Goal: Transaction & Acquisition: Purchase product/service

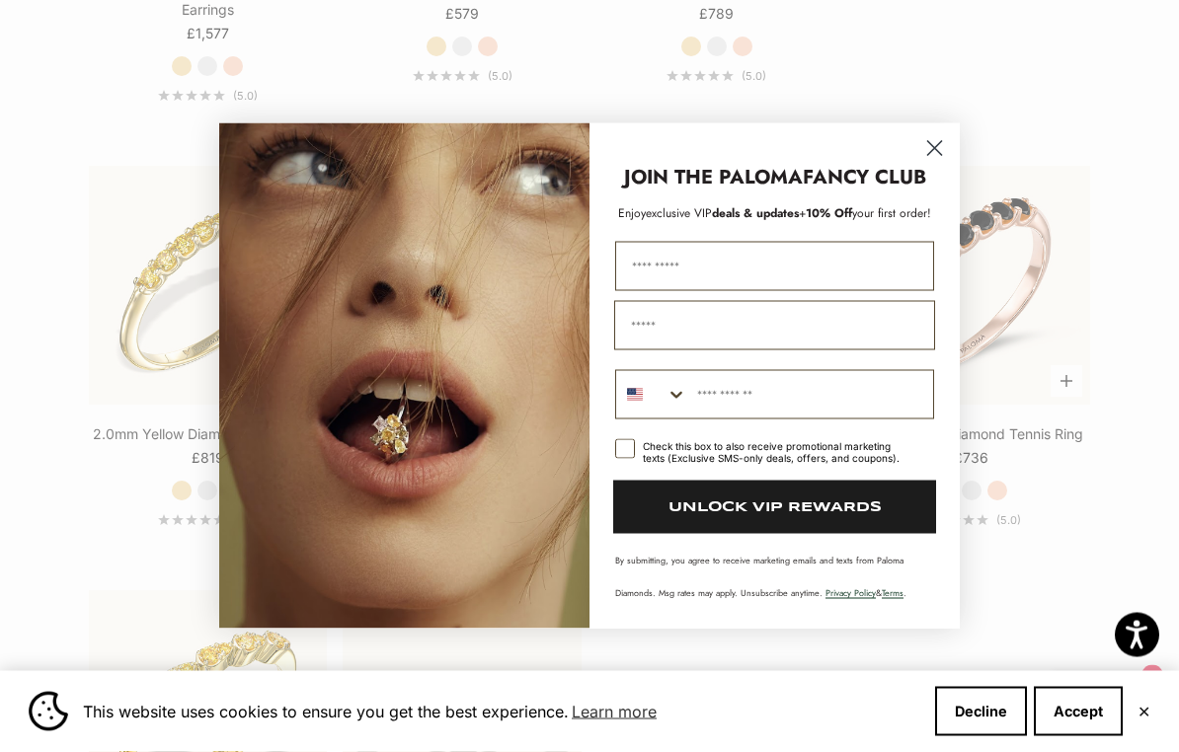
scroll to position [2647, 0]
click at [927, 156] on circle "Close dialog" at bounding box center [934, 148] width 33 height 33
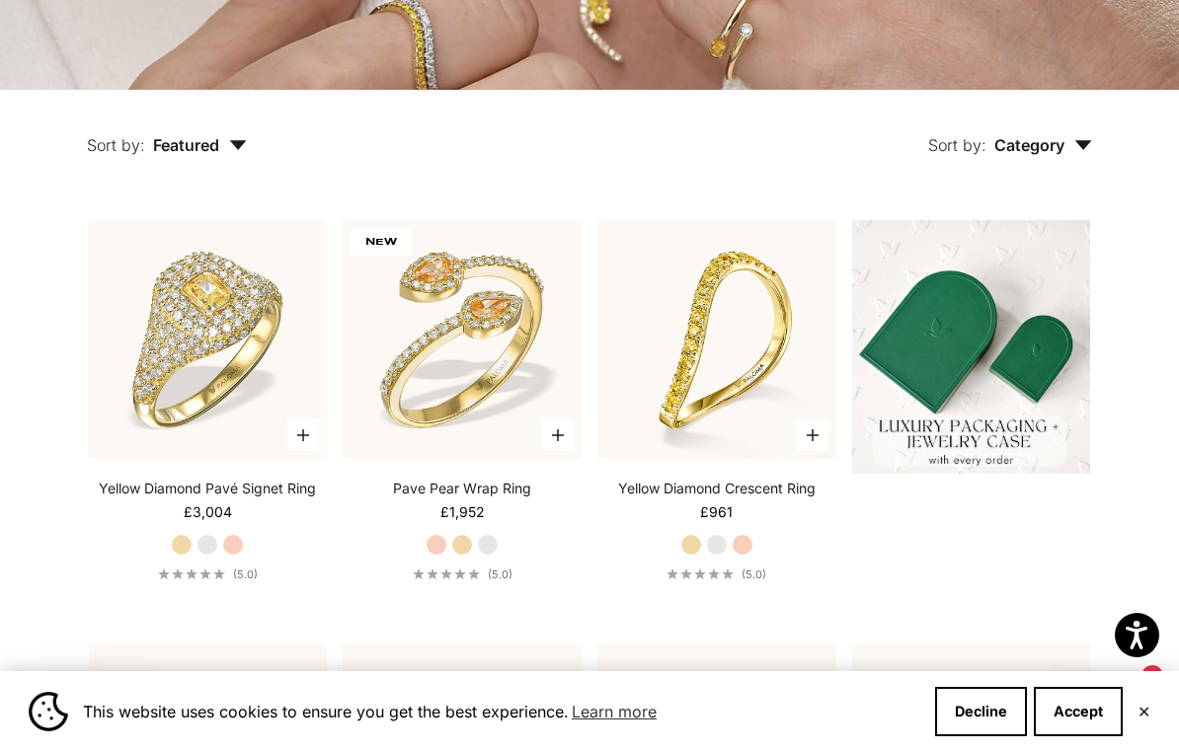
scroll to position [0, 0]
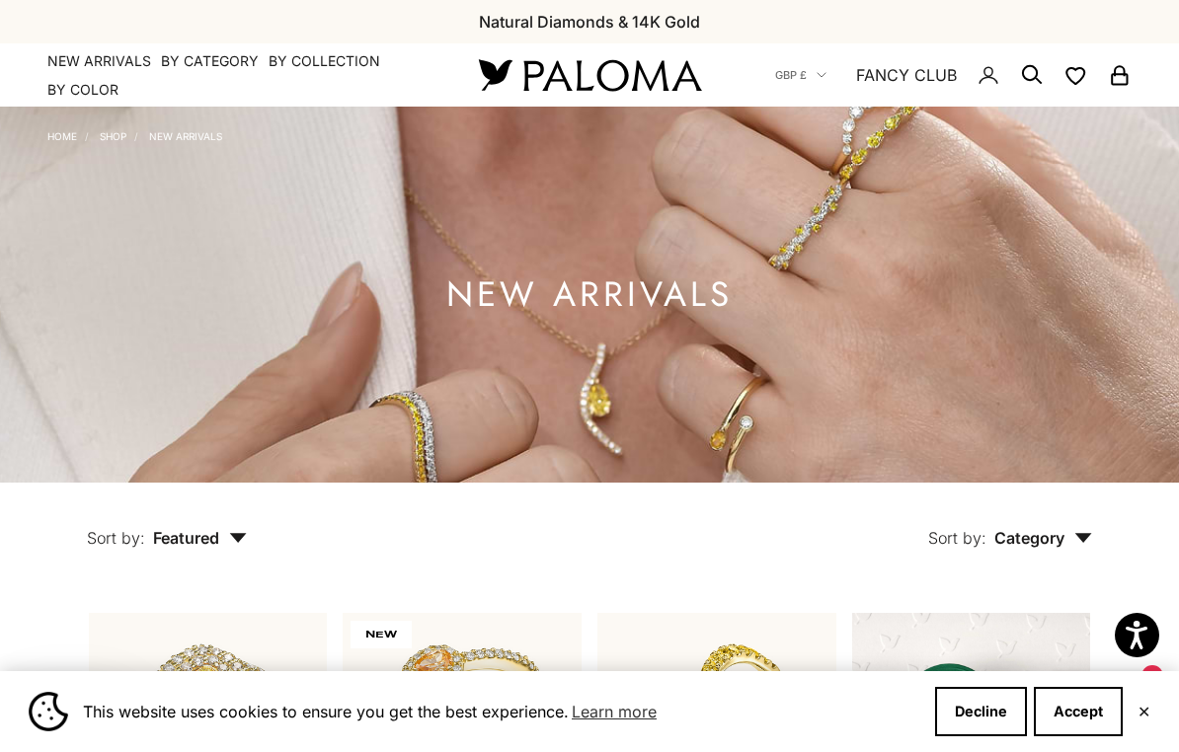
click at [68, 132] on link "Home" at bounding box center [62, 136] width 30 height 12
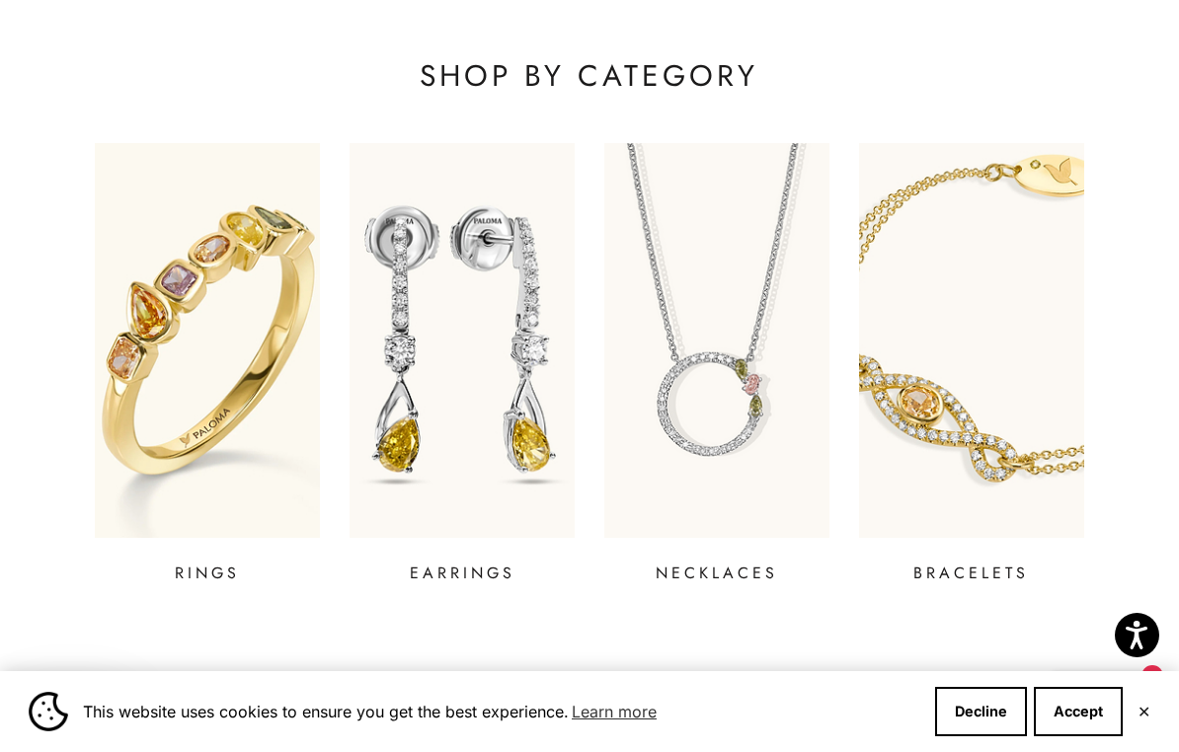
scroll to position [618, 0]
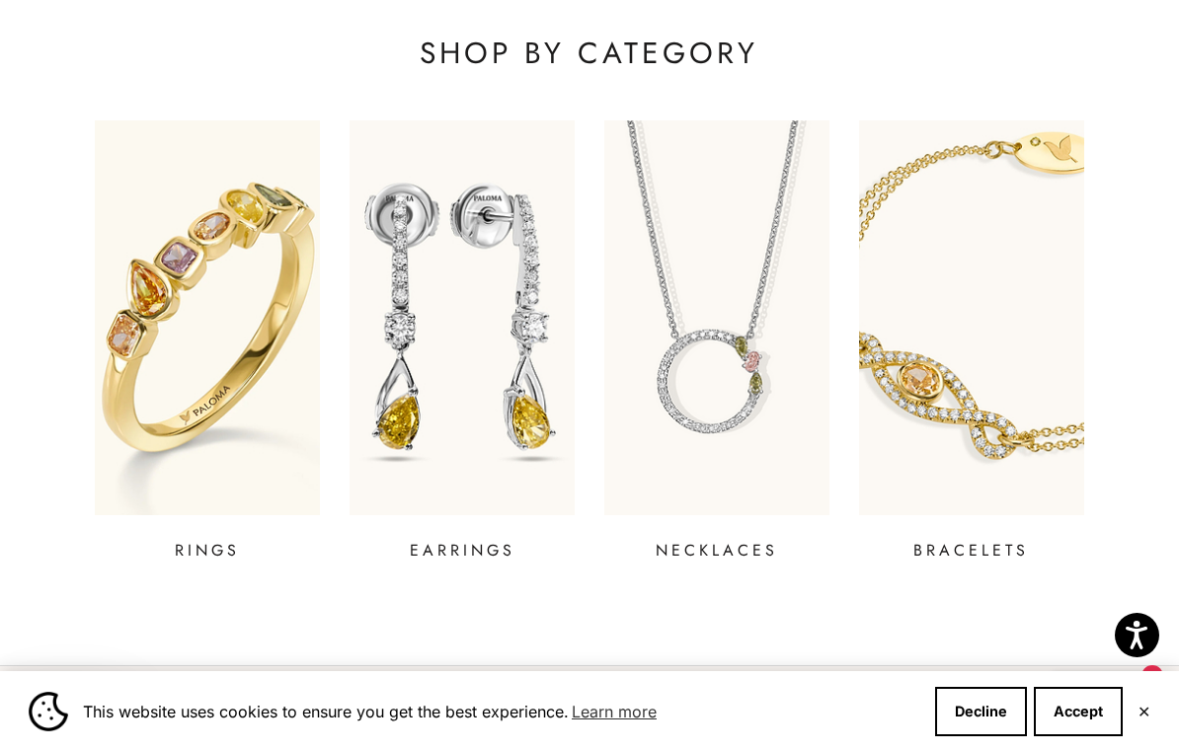
click at [264, 423] on img at bounding box center [207, 317] width 225 height 395
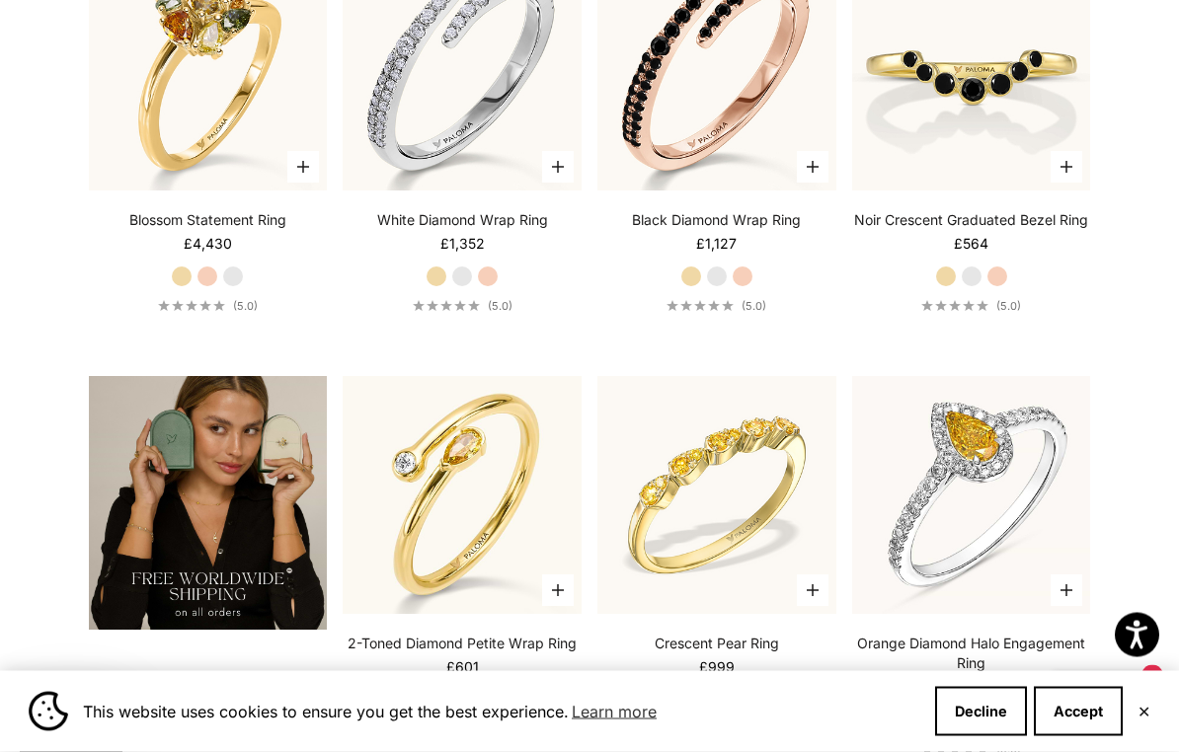
scroll to position [2807, 0]
